Goal: Navigation & Orientation: Find specific page/section

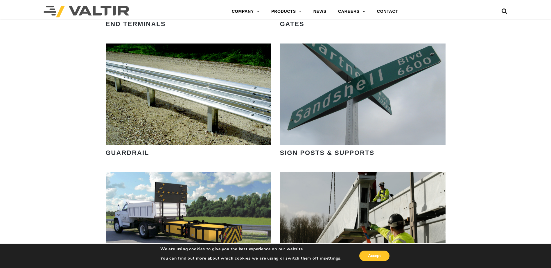
scroll to position [726, 0]
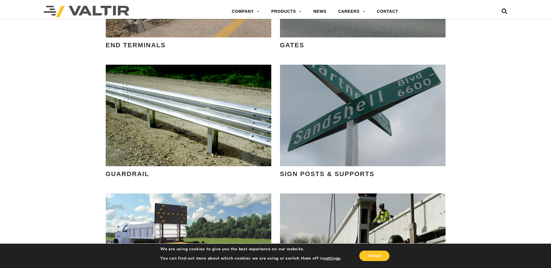
click at [353, 136] on div "VIEW PRODUCTS" at bounding box center [363, 116] width 166 height 102
click at [361, 134] on link "VIEW PRODUCTS" at bounding box center [362, 140] width 67 height 13
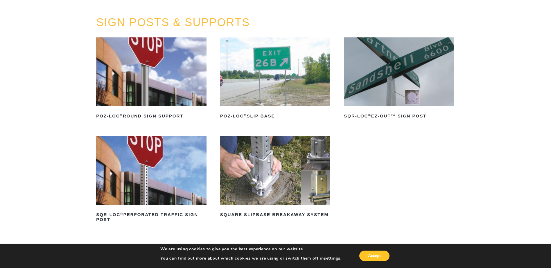
scroll to position [58, 0]
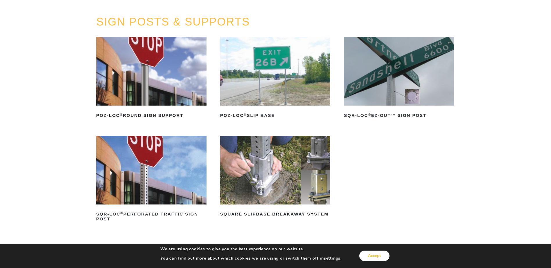
click at [378, 257] on button "Accept" at bounding box center [374, 256] width 30 height 10
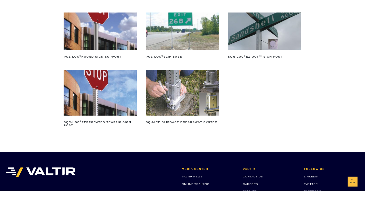
scroll to position [107, 0]
